Goal: Check status

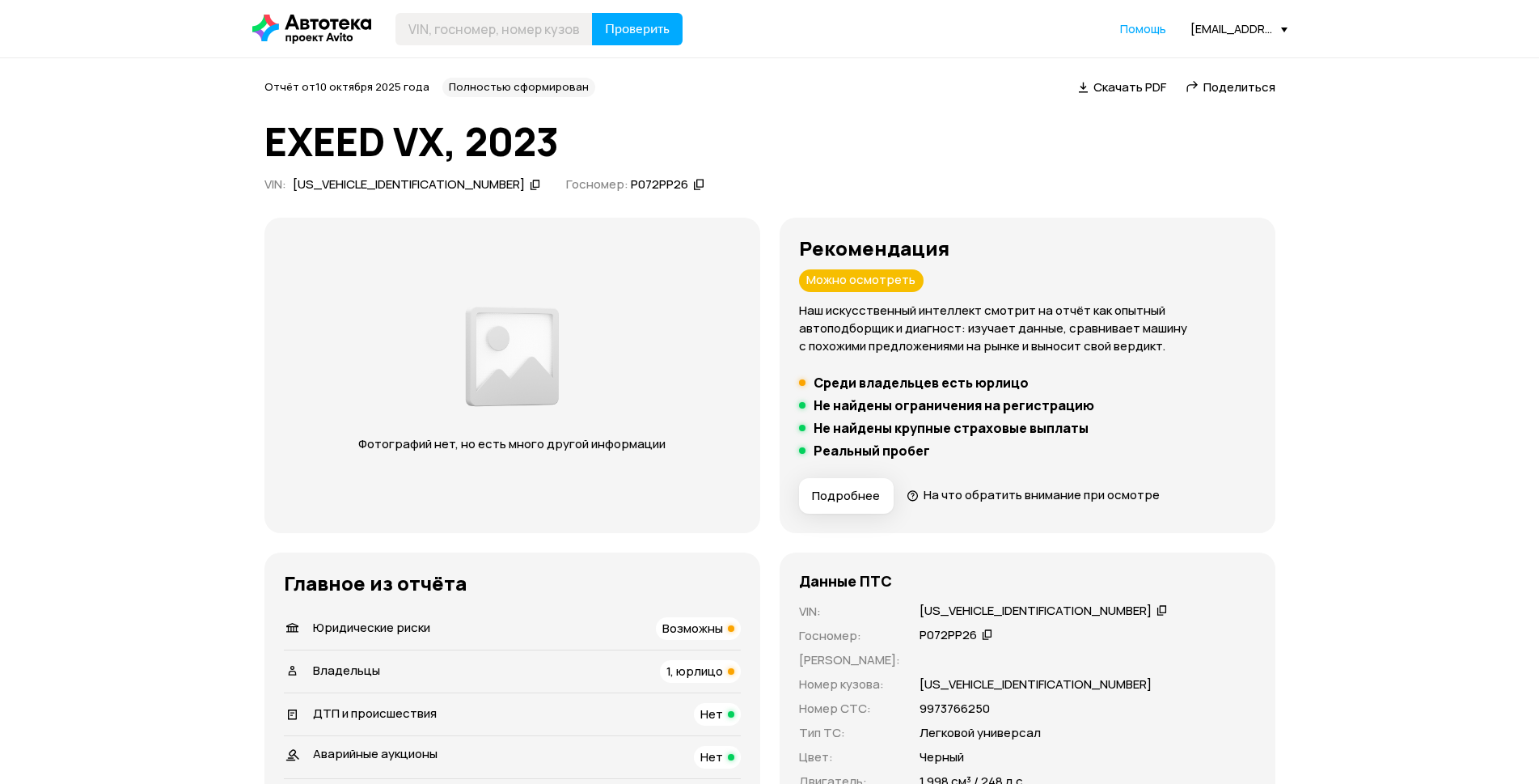
click at [391, 38] on div "Проверить" at bounding box center [468, 28] width 431 height 32
click at [413, 45] on header "Проверить Помощь [EMAIL_ADDRESS][DOMAIN_NAME]" at bounding box center [770, 28] width 1539 height 58
click at [432, 27] on input "text" at bounding box center [494, 28] width 197 height 32
type input "К176УО193"
drag, startPoint x: 631, startPoint y: 46, endPoint x: 641, endPoint y: 44, distance: 10.2
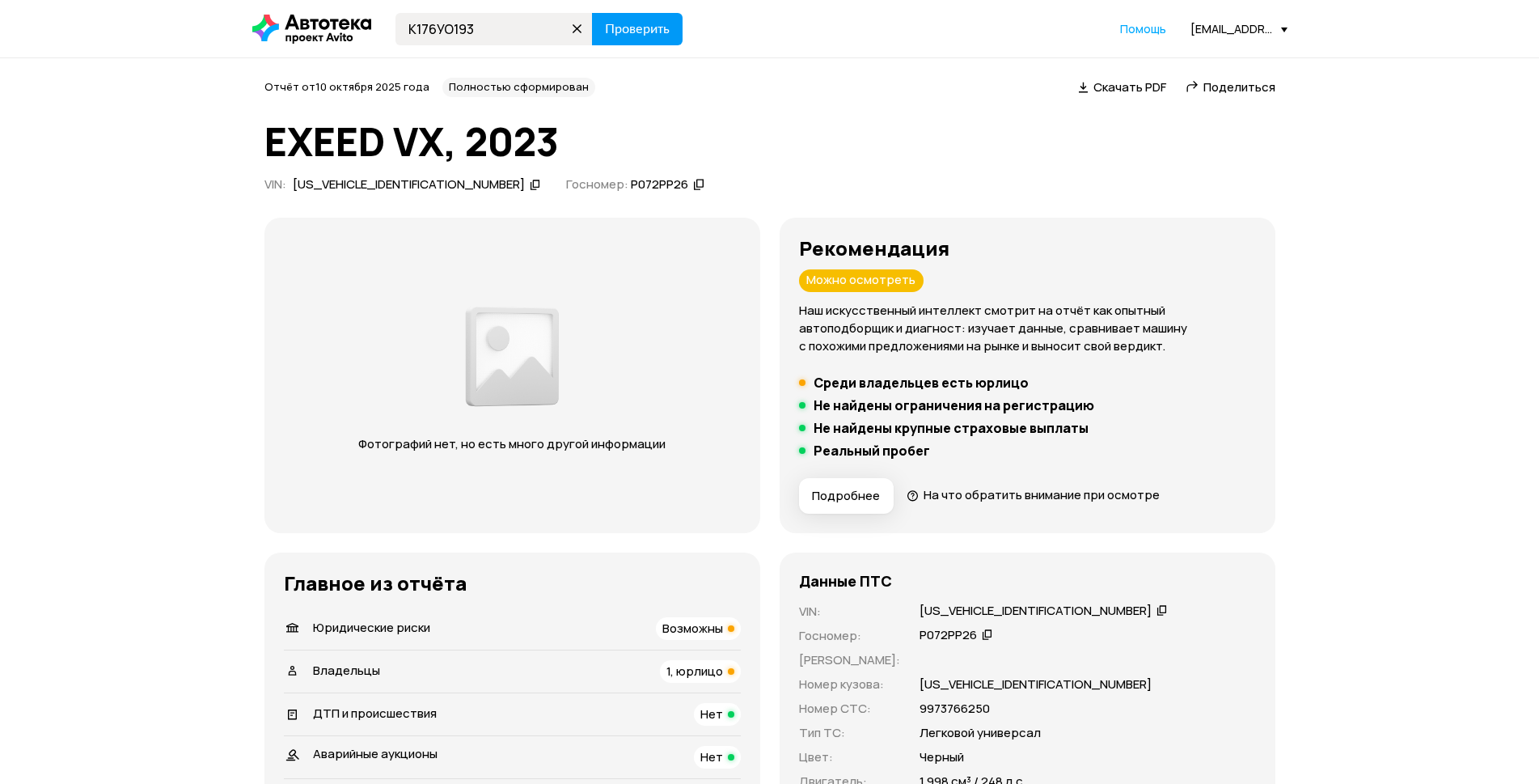
click at [636, 44] on header "К176УО193 Проверить Помощь [EMAIL_ADDRESS][DOMAIN_NAME]" at bounding box center [770, 28] width 1539 height 58
click at [640, 36] on span "Проверить" at bounding box center [638, 29] width 65 height 13
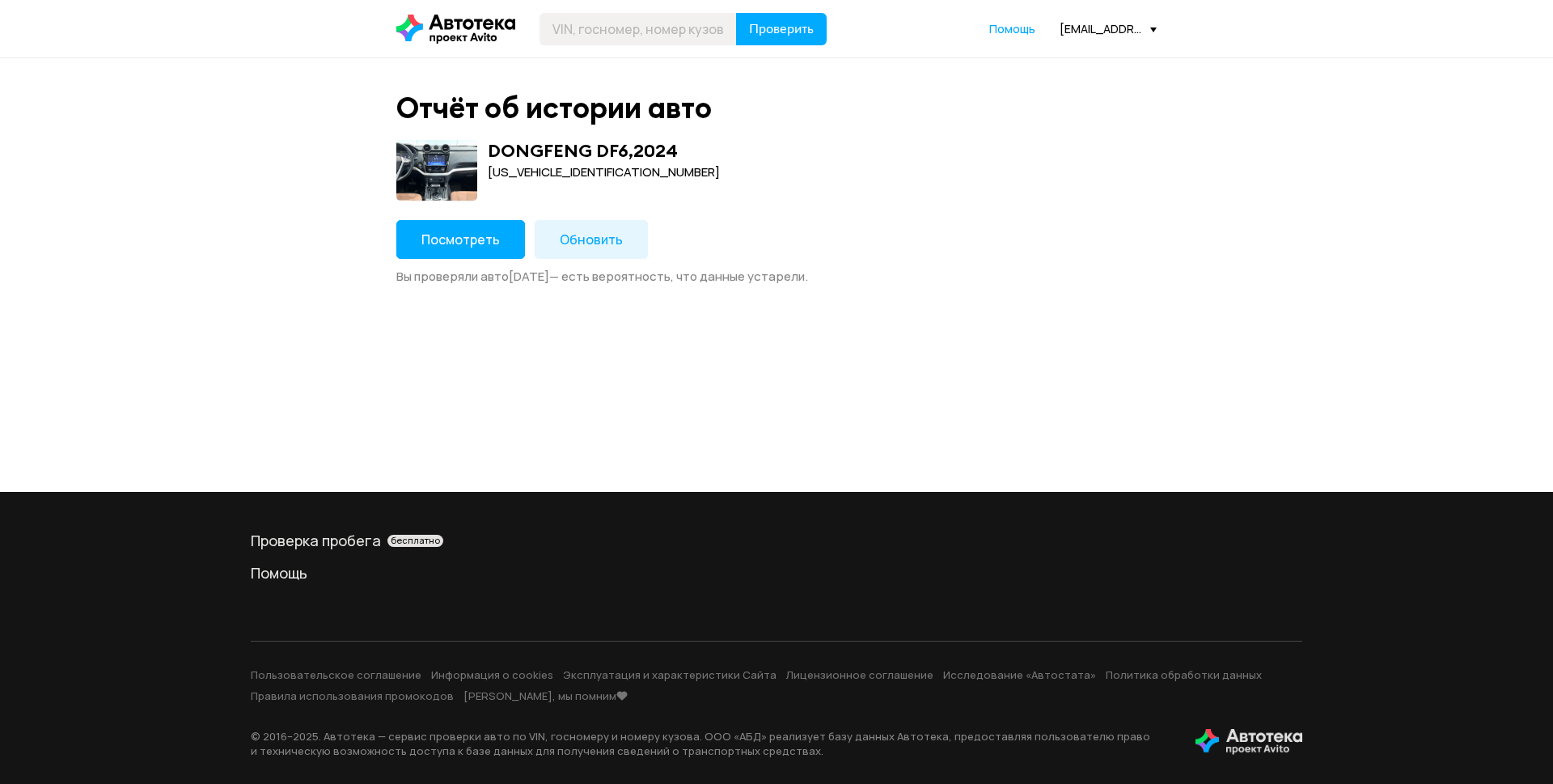
click at [495, 230] on button "Посмотреть" at bounding box center [461, 239] width 128 height 38
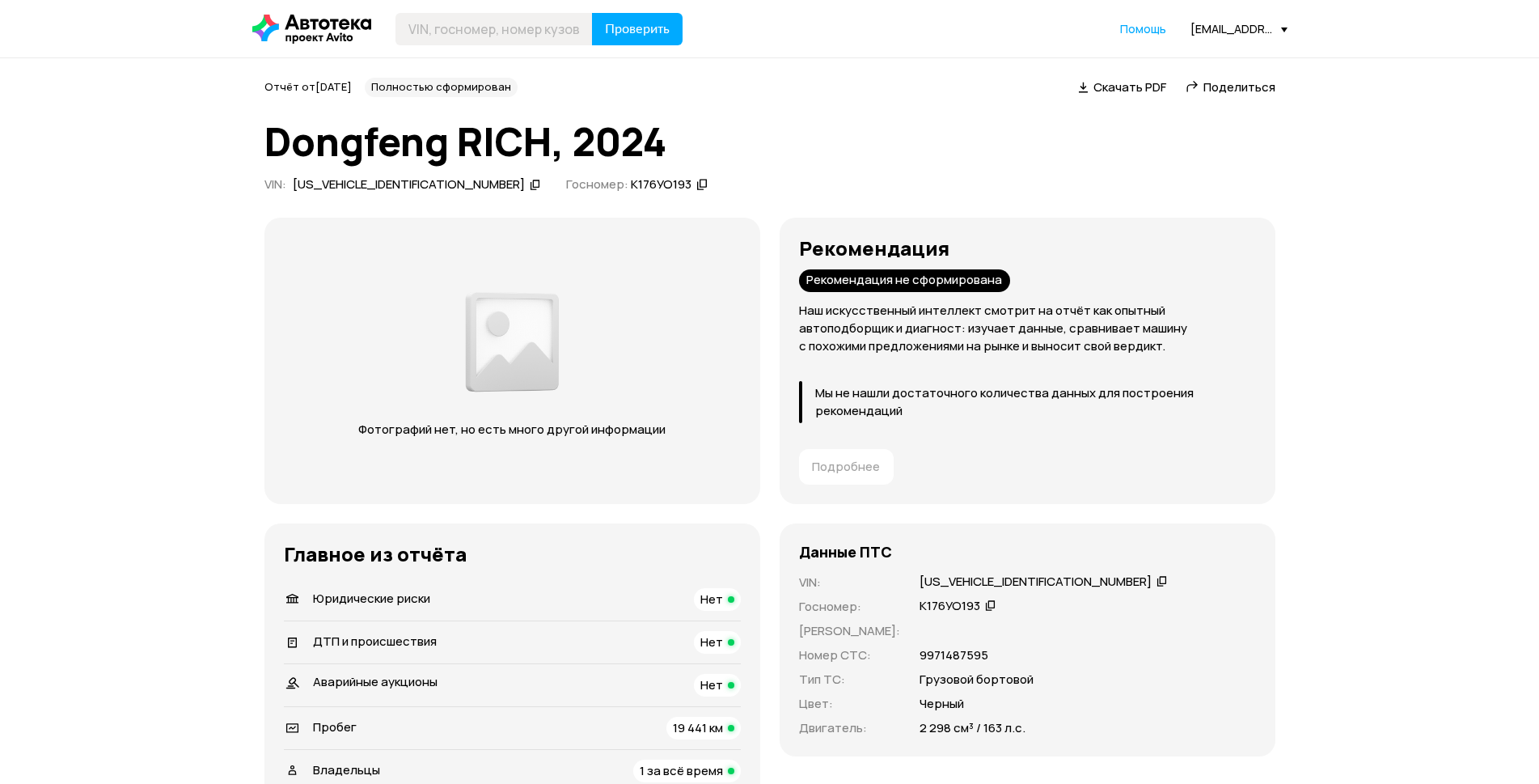
click at [387, 193] on div "[US_VEHICLE_IDENTIFICATION_NUMBER]" at bounding box center [409, 185] width 232 height 17
click at [392, 193] on div "[US_VEHICLE_IDENTIFICATION_NUMBER]" at bounding box center [409, 185] width 232 height 17
copy div "[US_VEHICLE_IDENTIFICATION_NUMBER]"
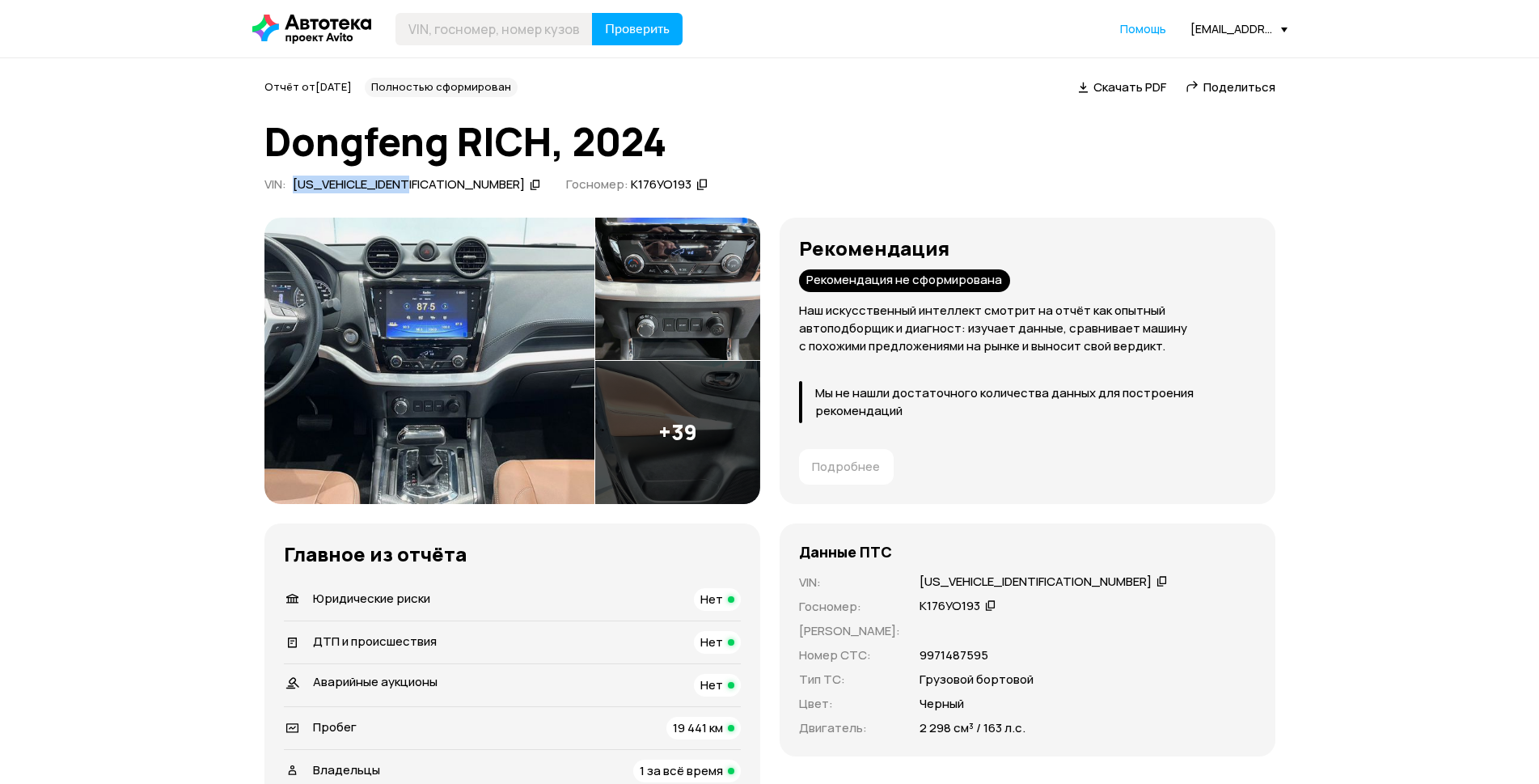
scroll to position [598, 0]
